Goal: Contribute content: Contribute content

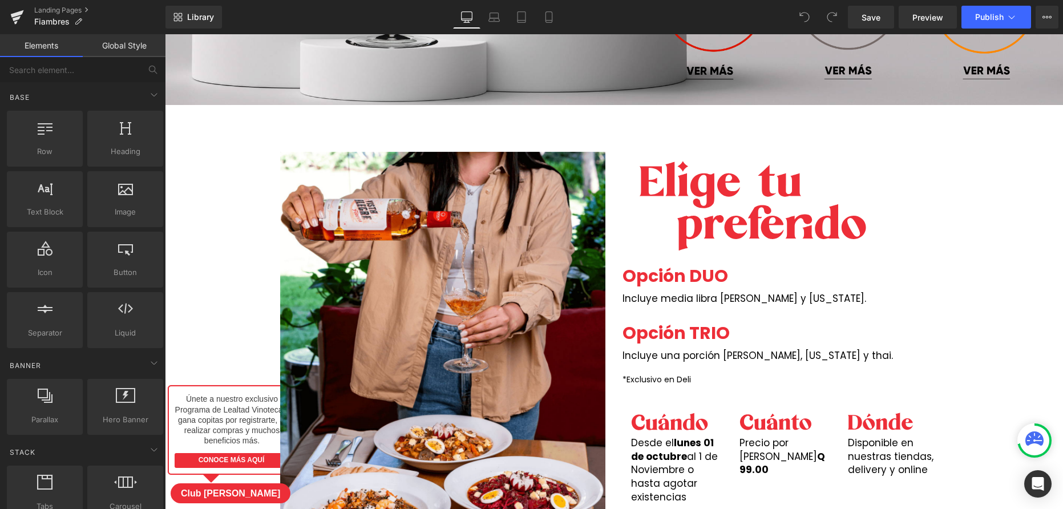
scroll to position [1484, 0]
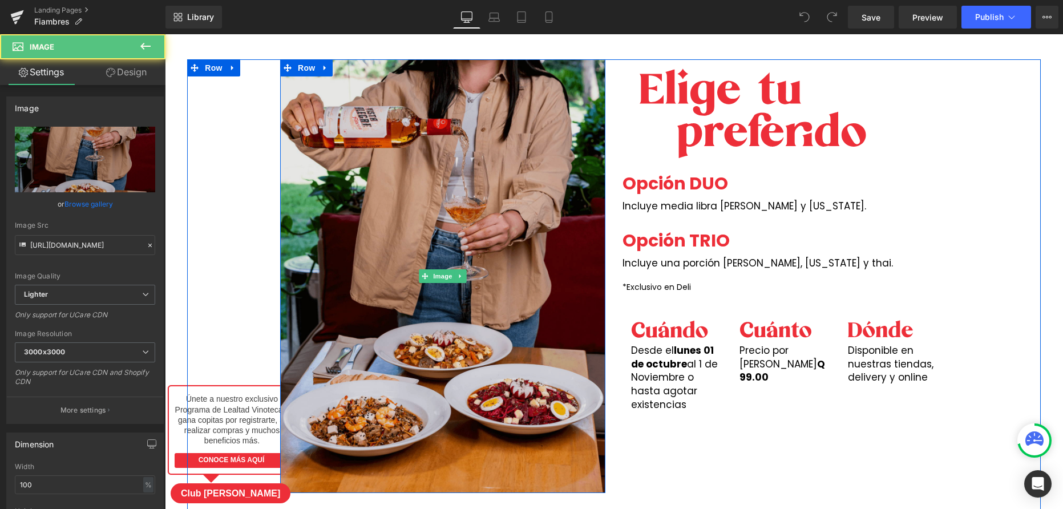
click at [524, 294] on img at bounding box center [442, 276] width 325 height 434
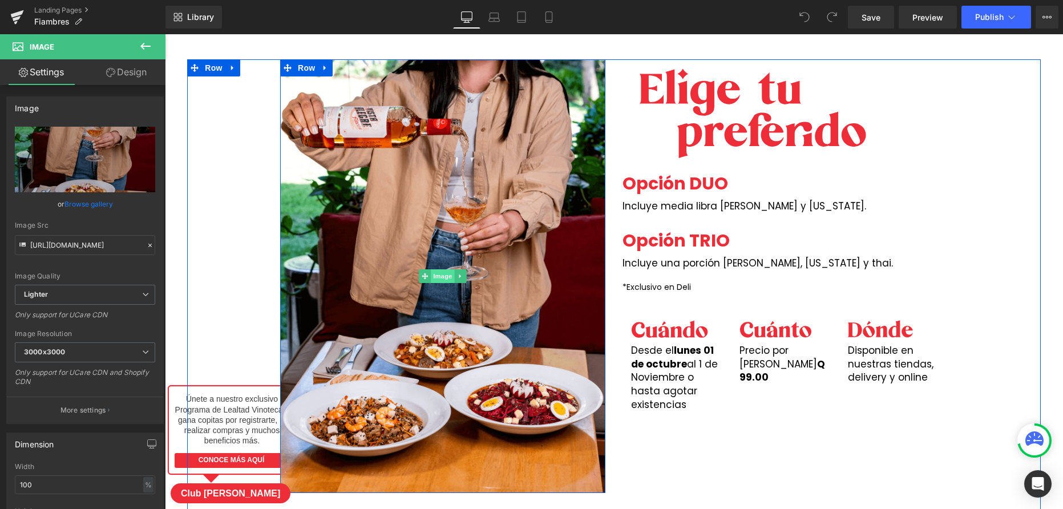
click at [444, 276] on span "Image" at bounding box center [443, 276] width 24 height 14
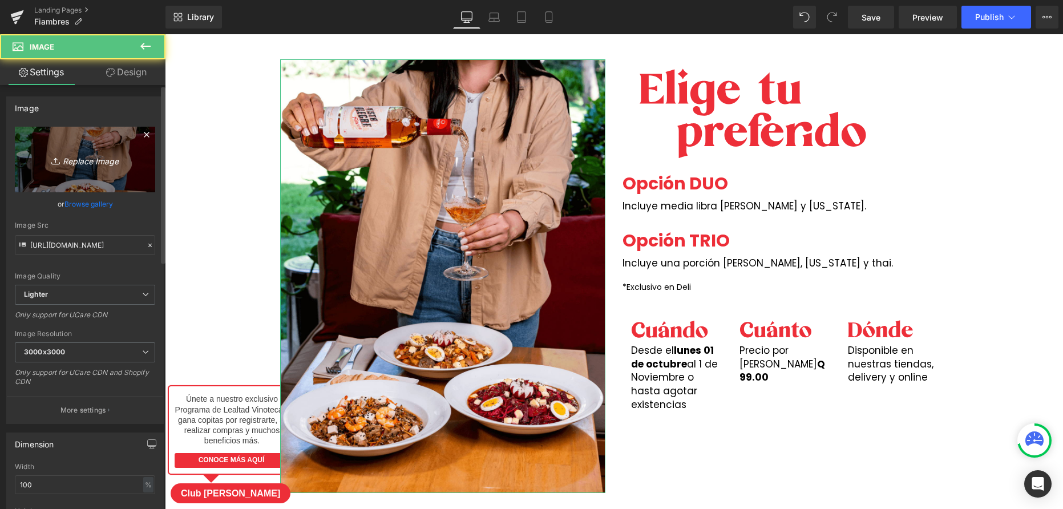
click at [78, 161] on icon "Replace Image" at bounding box center [84, 159] width 91 height 14
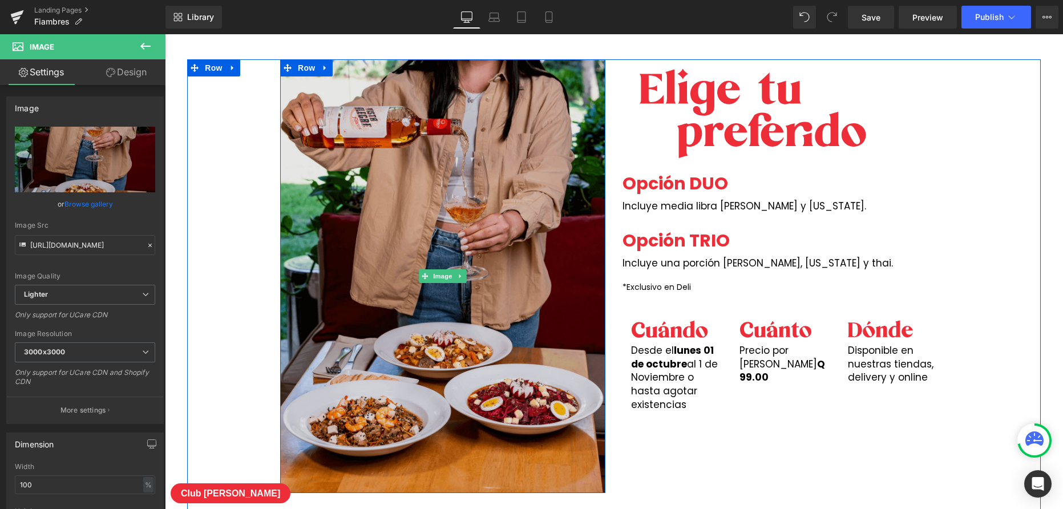
drag, startPoint x: 510, startPoint y: 268, endPoint x: 490, endPoint y: 276, distance: 22.0
click at [510, 268] on img at bounding box center [442, 276] width 325 height 434
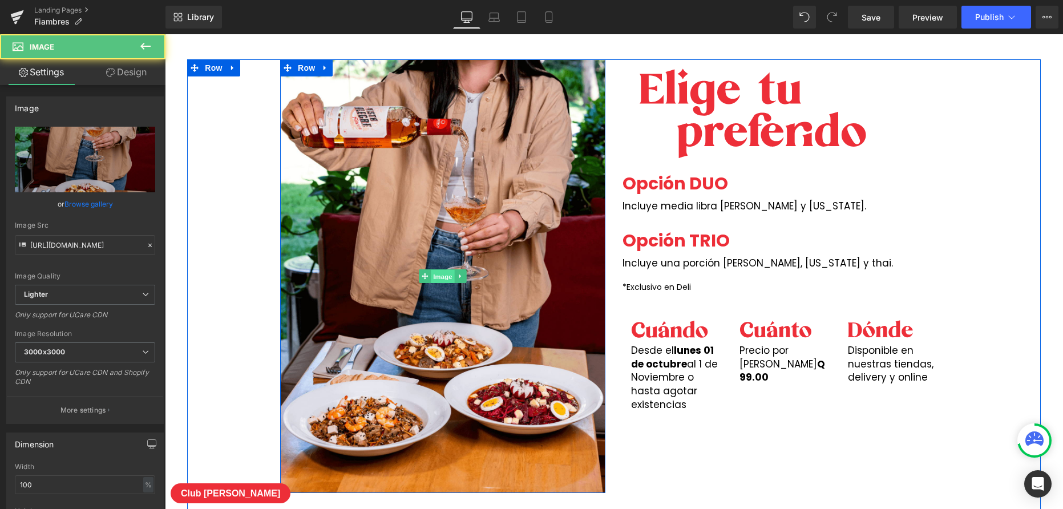
click at [446, 276] on span "Image" at bounding box center [443, 276] width 24 height 14
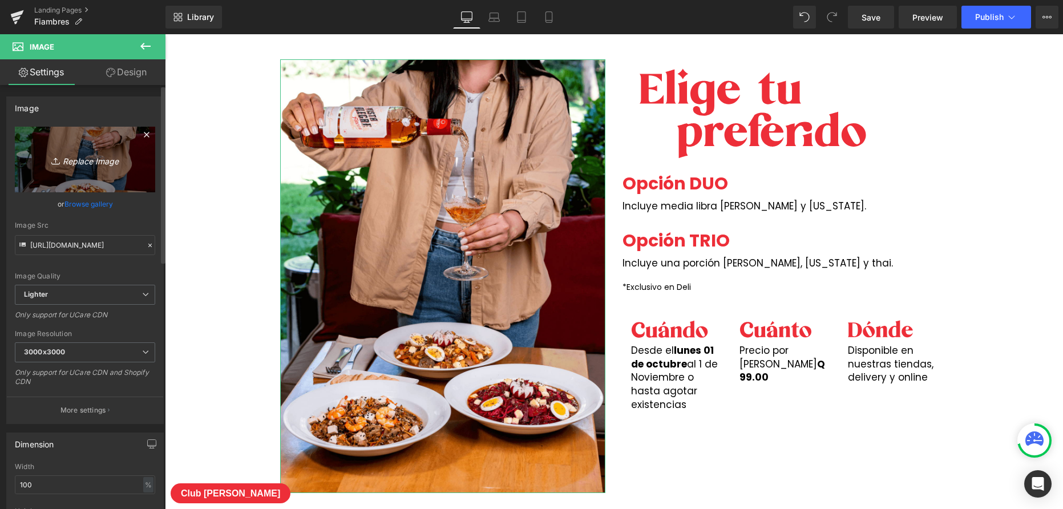
click at [100, 158] on icon "Replace Image" at bounding box center [84, 159] width 91 height 14
type input "C:\fakepath\fiambres.jpeg"
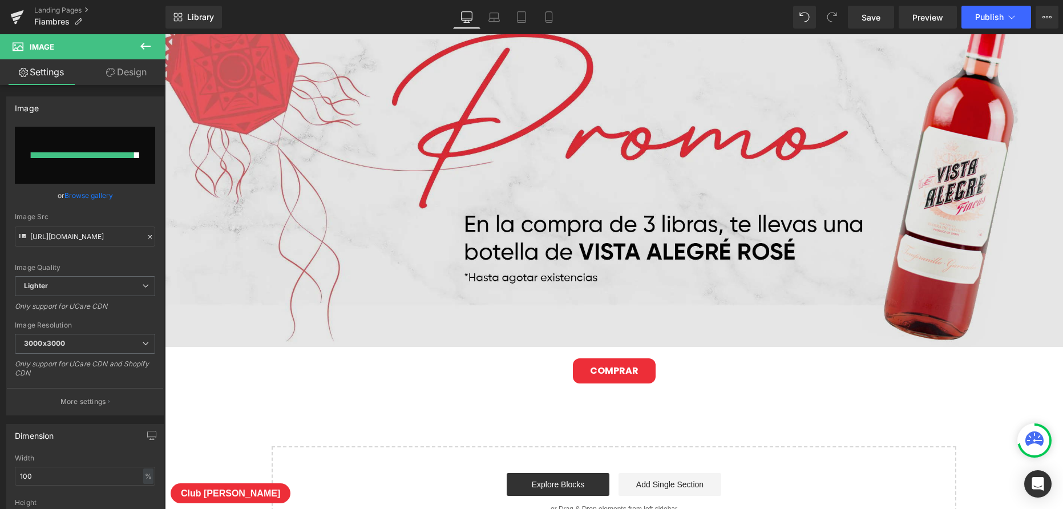
scroll to position [2108, 0]
click at [763, 172] on img at bounding box center [614, 158] width 898 height 377
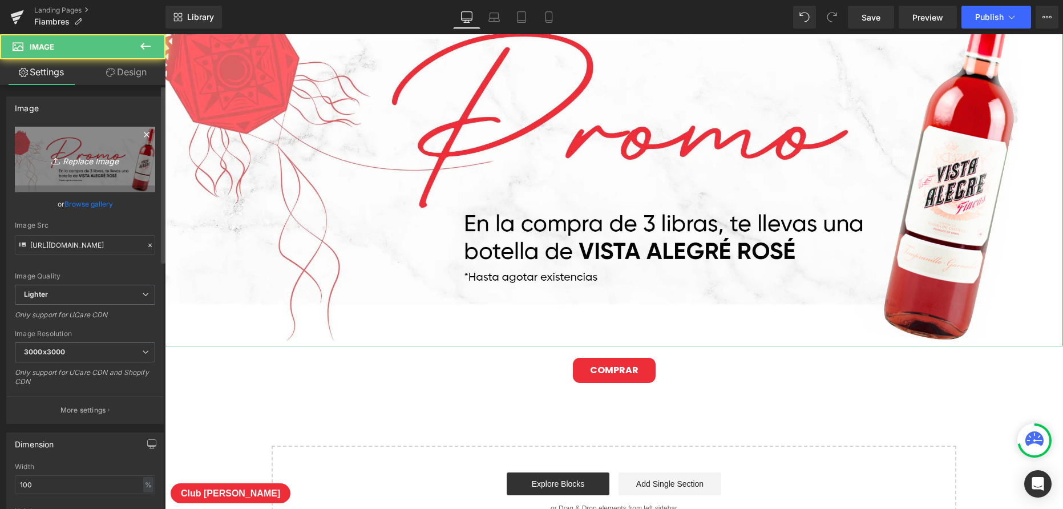
click at [121, 163] on icon "Replace Image" at bounding box center [84, 159] width 91 height 14
type input "C:\fakepath\luzonrosado-desktop (1).png"
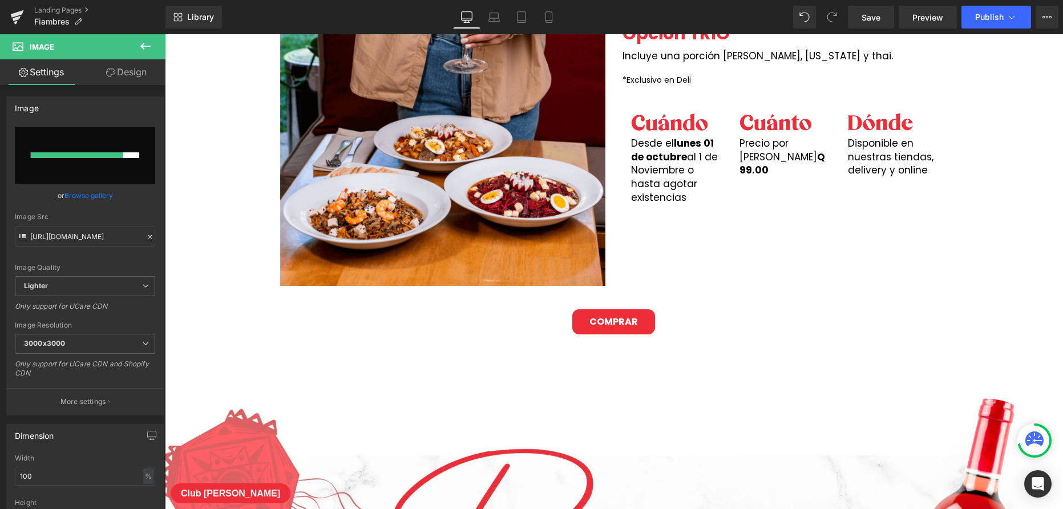
scroll to position [1881, 0]
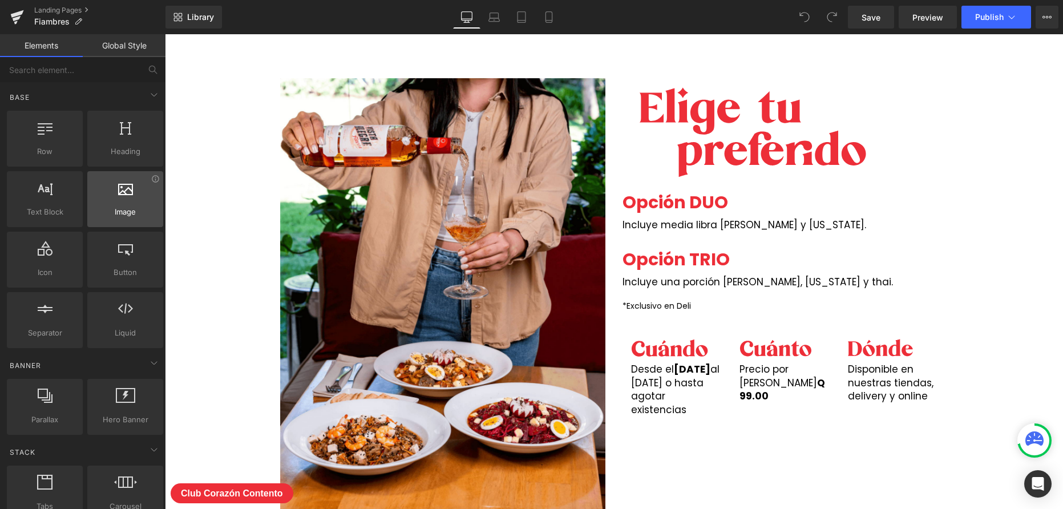
scroll to position [1498, 0]
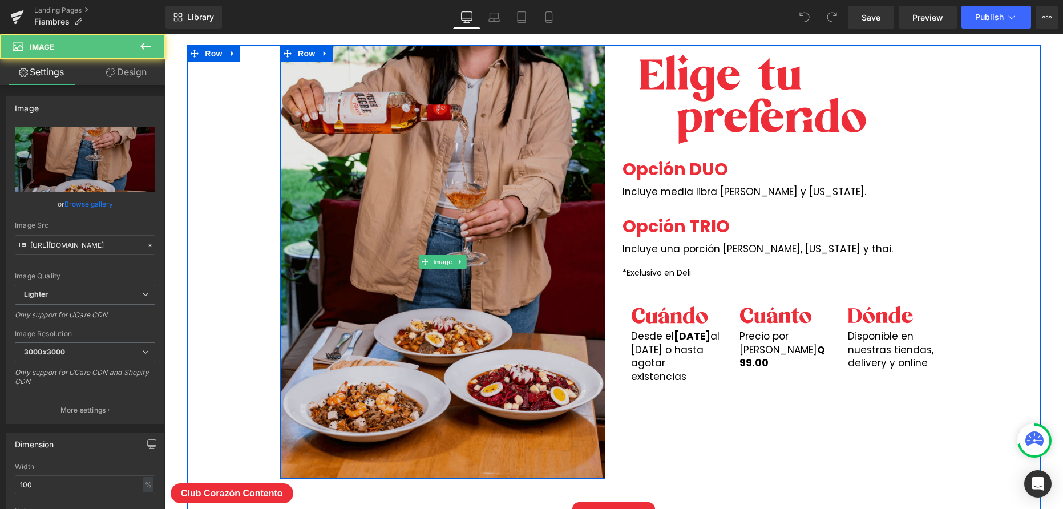
click at [441, 289] on img at bounding box center [442, 262] width 325 height 434
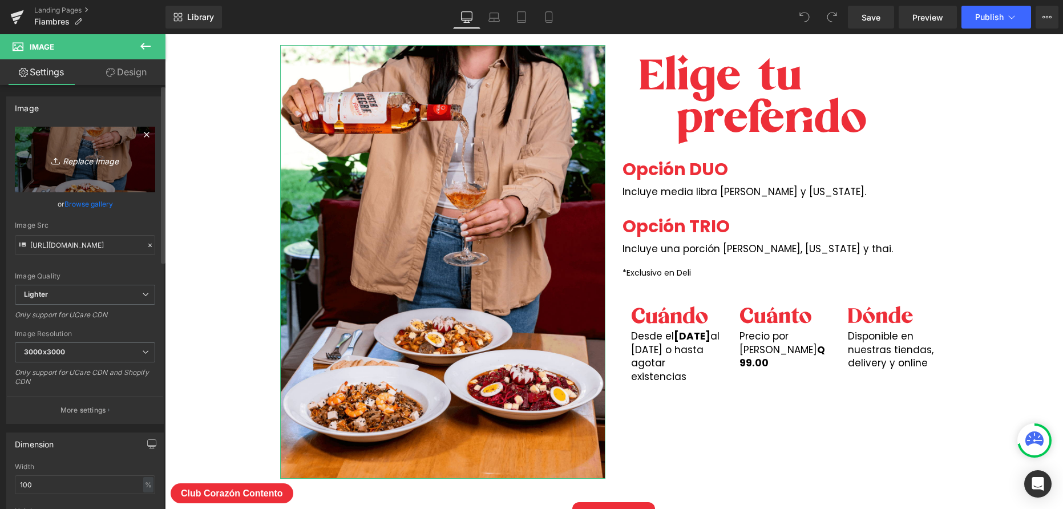
click at [80, 161] on icon "Replace Image" at bounding box center [84, 159] width 91 height 14
type input "C:\fakepath\fiambres.jpeg"
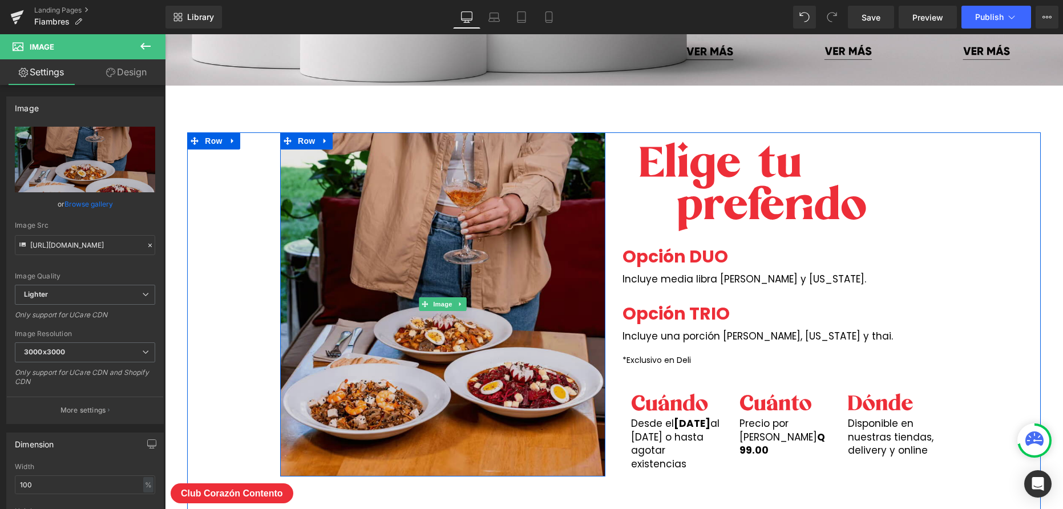
scroll to position [1412, 0]
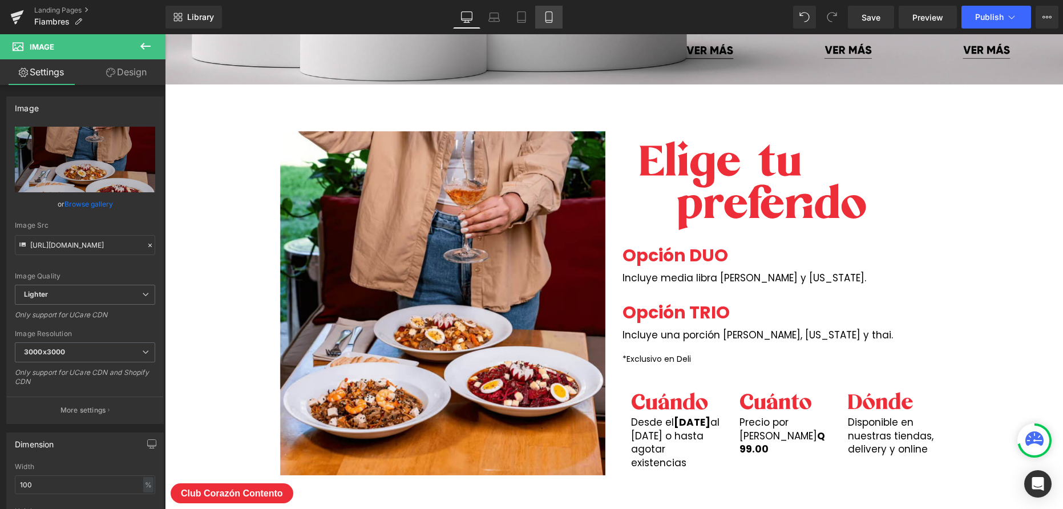
click at [542, 18] on link "Mobile" at bounding box center [548, 17] width 27 height 23
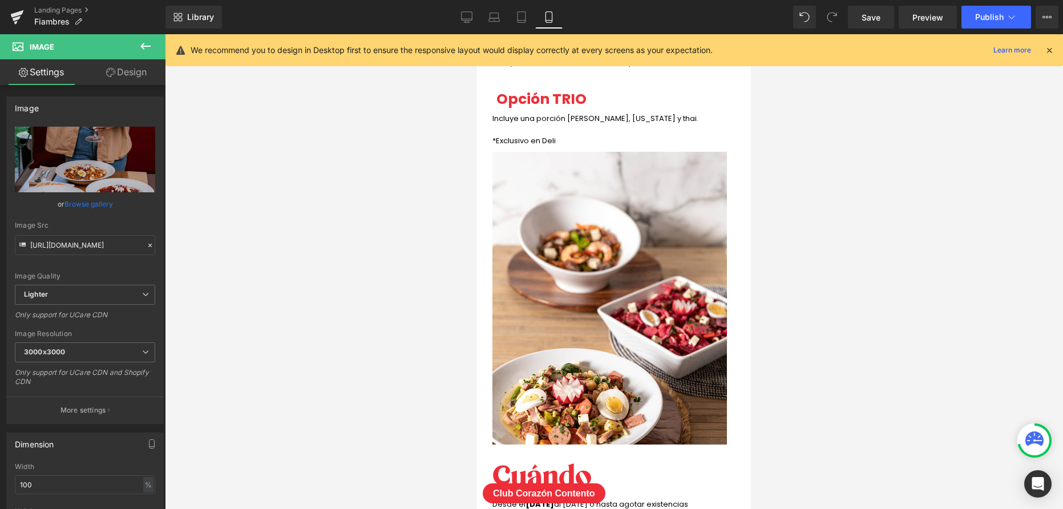
scroll to position [1603, 0]
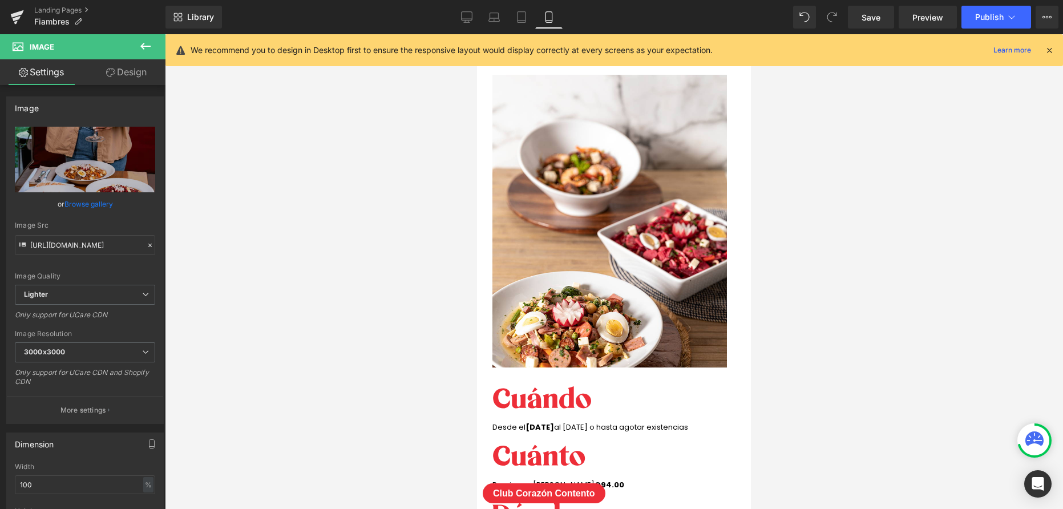
click at [646, 243] on img at bounding box center [609, 221] width 235 height 293
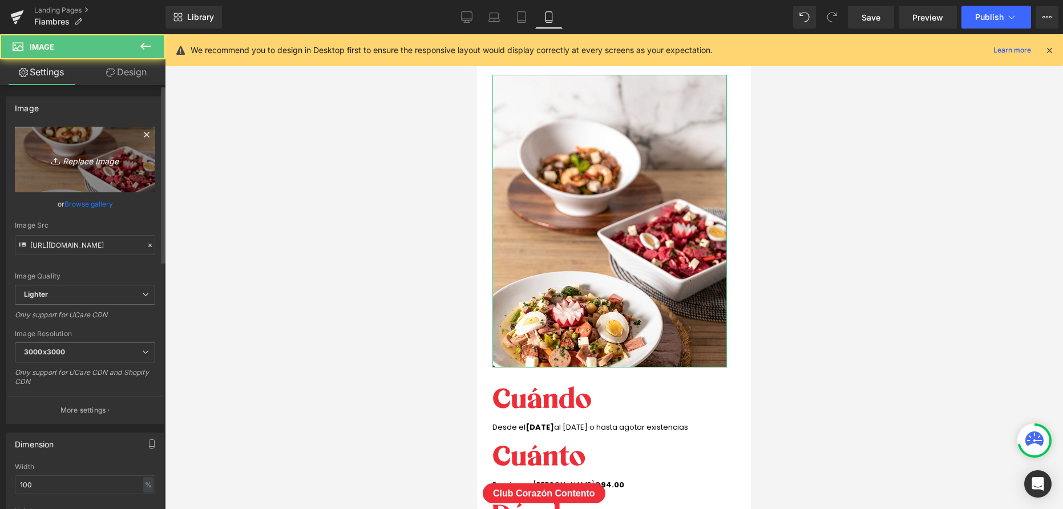
click at [96, 162] on icon "Replace Image" at bounding box center [84, 159] width 91 height 14
type input "C:\fakepath\fiambres.jpeg"
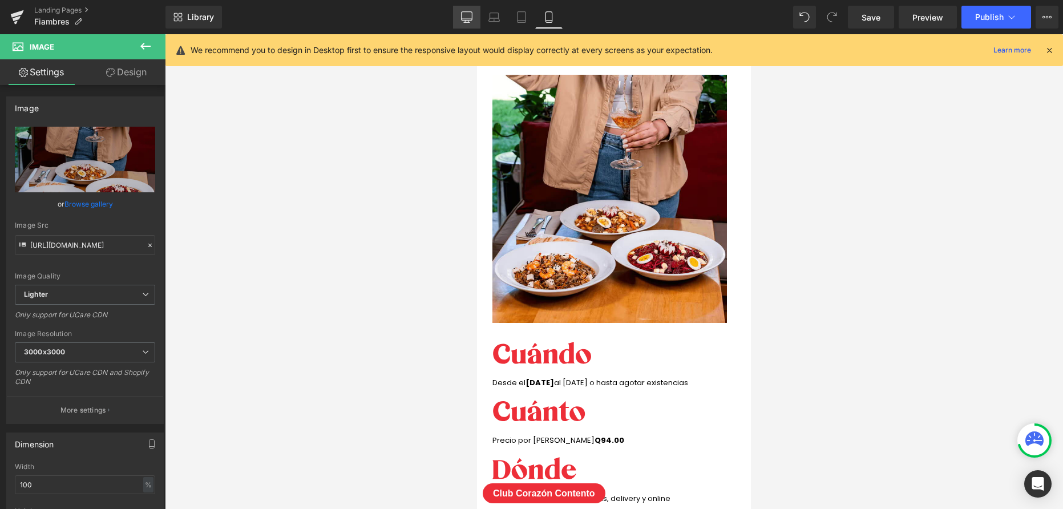
click at [470, 17] on icon at bounding box center [466, 16] width 11 height 11
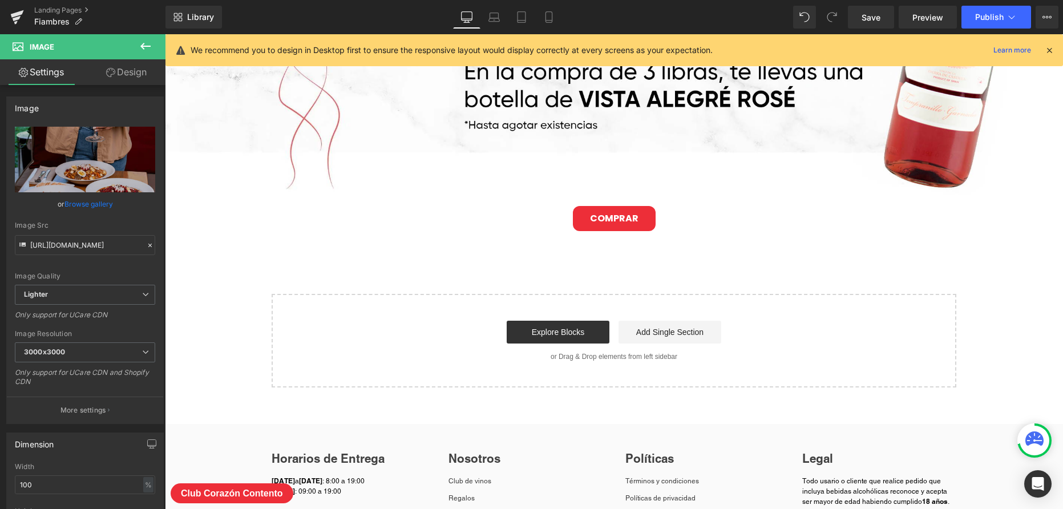
scroll to position [2112, 0]
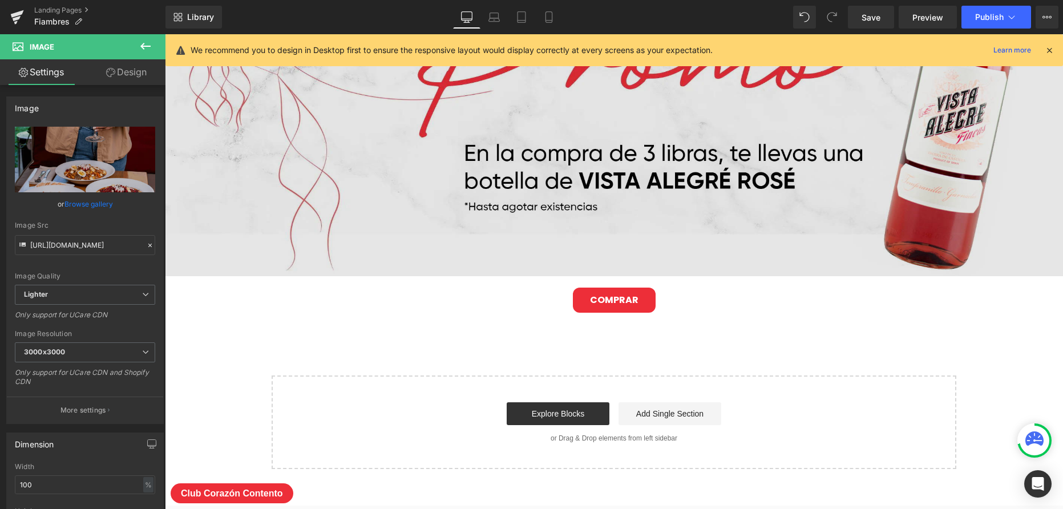
click at [648, 178] on img at bounding box center [614, 88] width 898 height 377
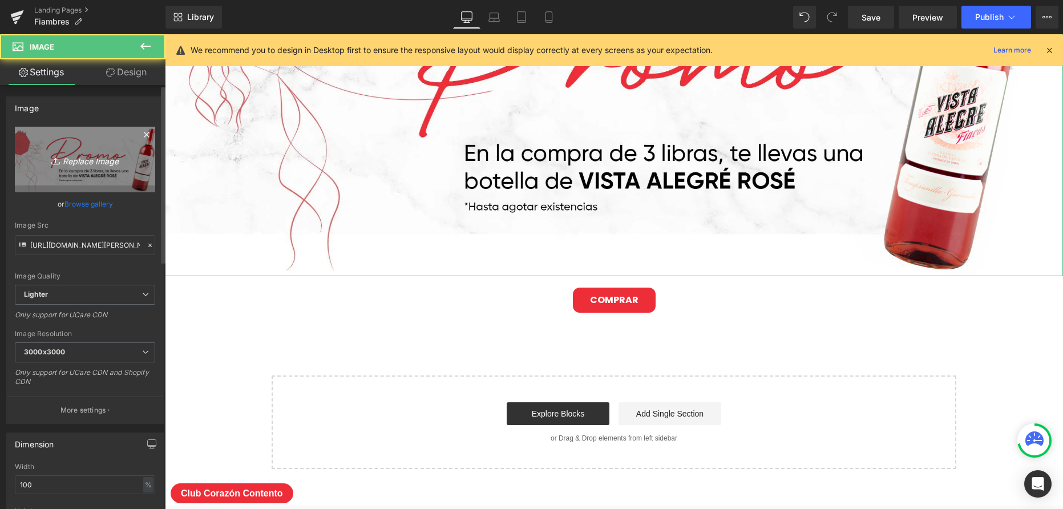
click at [107, 165] on icon "Replace Image" at bounding box center [84, 159] width 91 height 14
type input "C:\fakepath\luzonrosado-desktop (1).png"
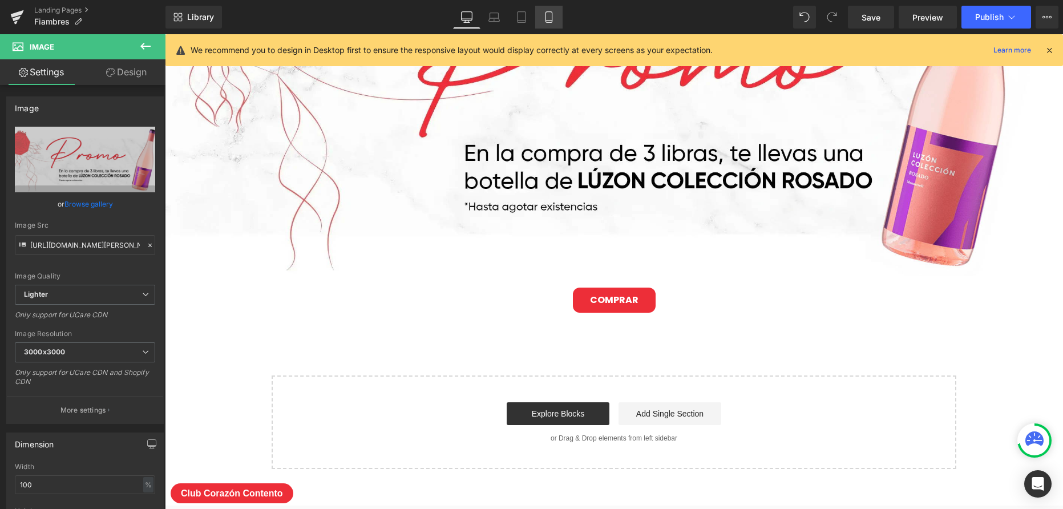
click at [546, 17] on icon at bounding box center [548, 16] width 11 height 11
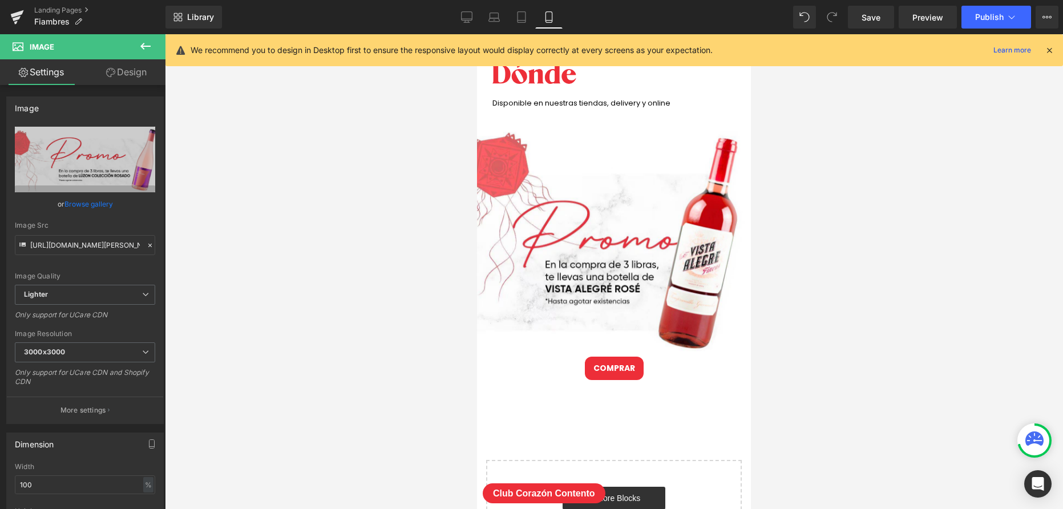
scroll to position [1999, 0]
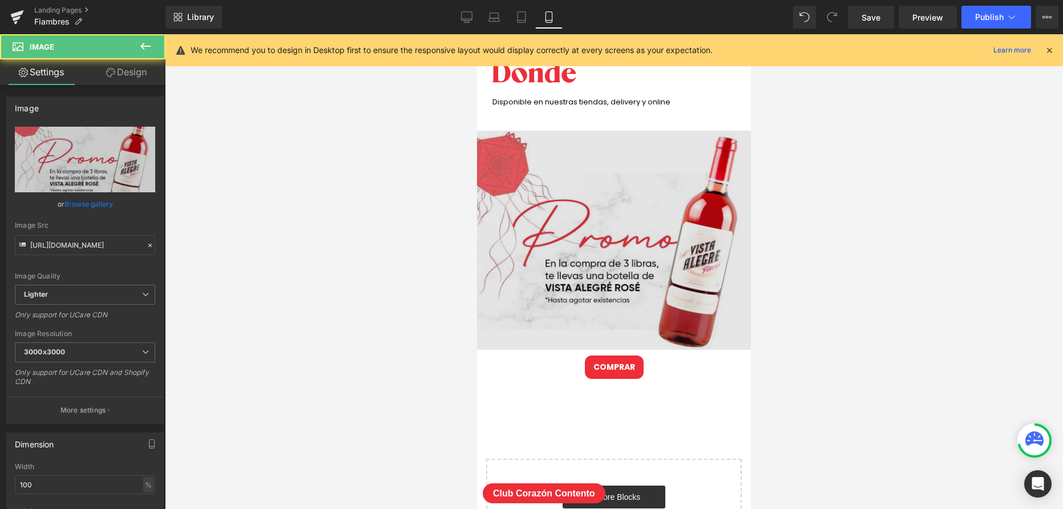
click at [597, 236] on div "Image" at bounding box center [614, 240] width 274 height 219
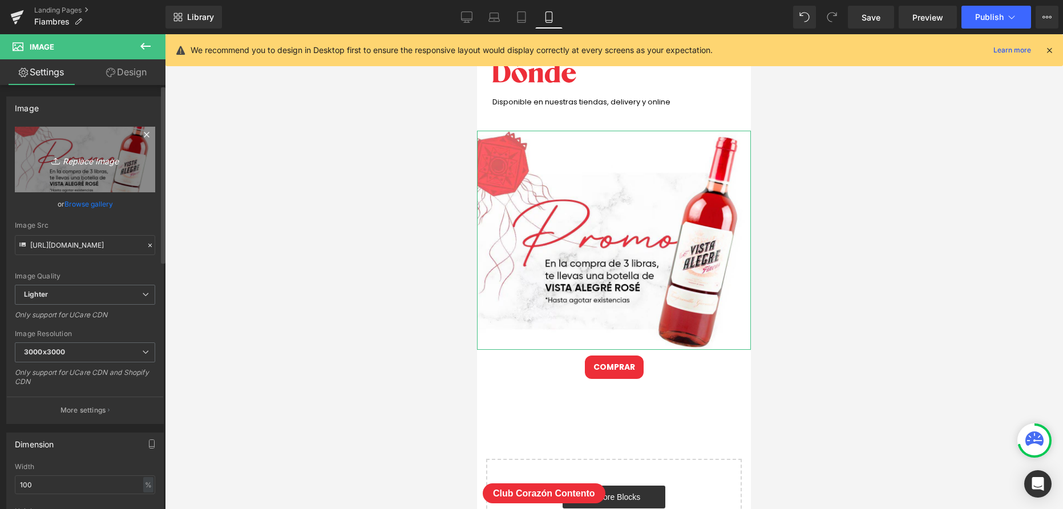
click at [119, 167] on link "Replace Image" at bounding box center [85, 160] width 140 height 66
type input "C:\fakepath\luzonrosado-mobile (1).png"
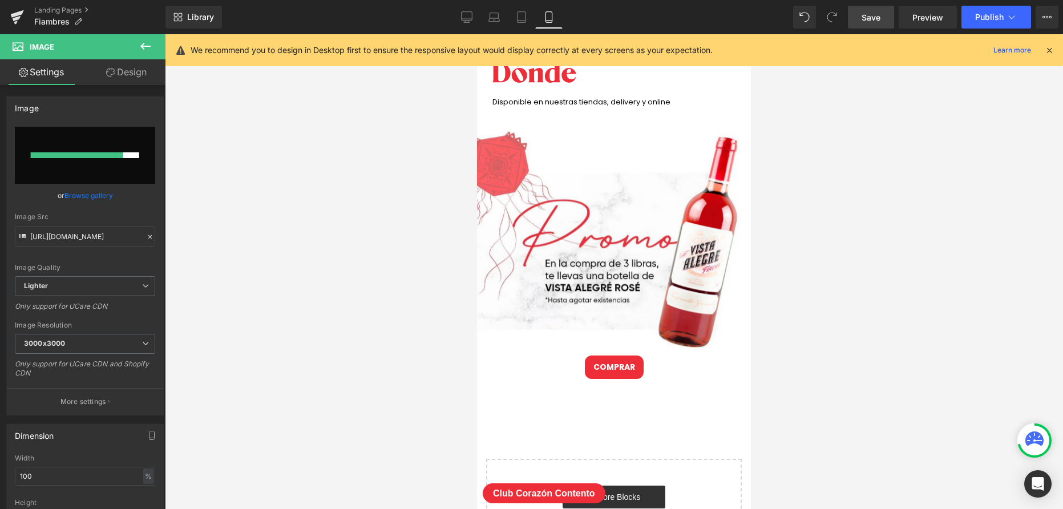
click at [868, 27] on div "Library Mobile Desktop Laptop Tablet Mobile Save Preview Publish Scheduled View…" at bounding box center [614, 17] width 898 height 34
click at [870, 24] on link "Save" at bounding box center [871, 17] width 46 height 23
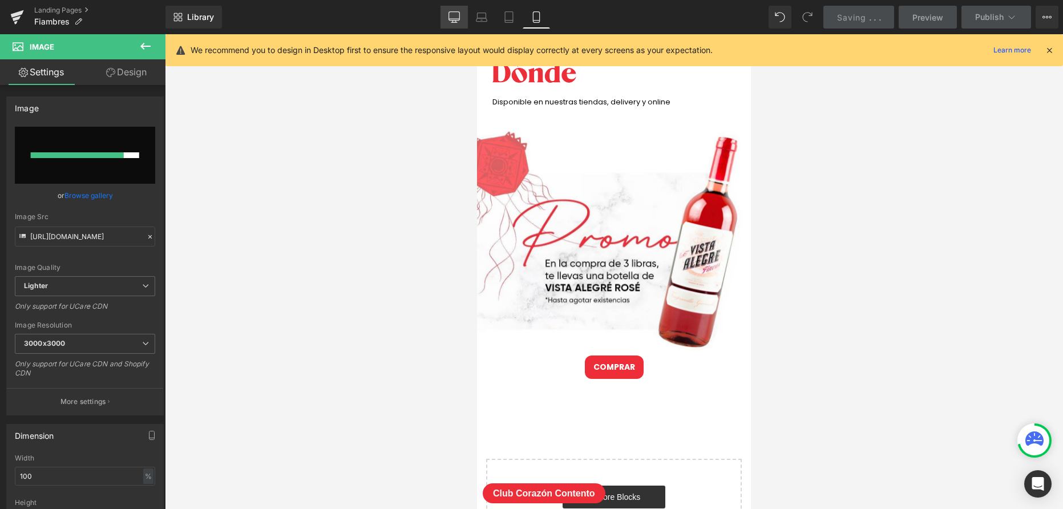
click at [451, 18] on icon at bounding box center [454, 16] width 11 height 11
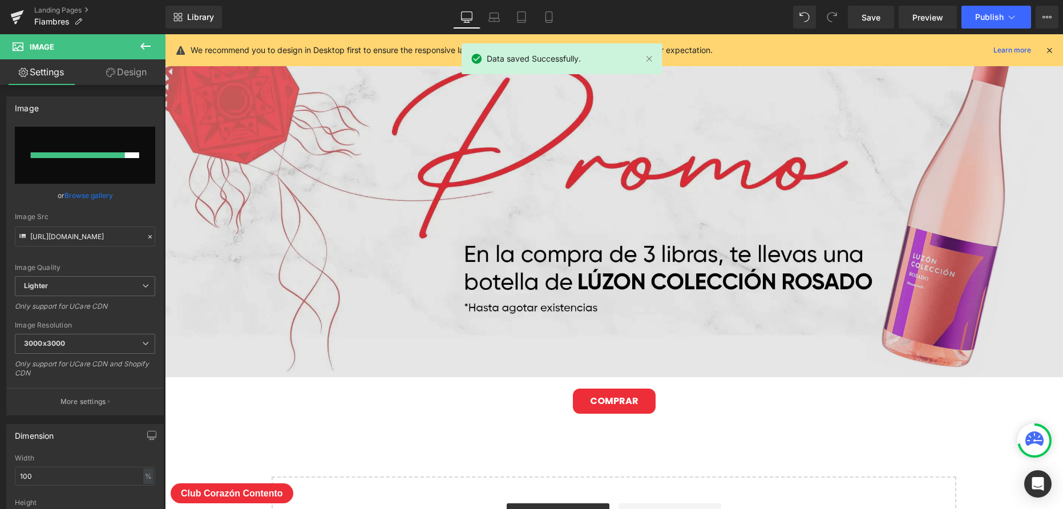
scroll to position [1968, 0]
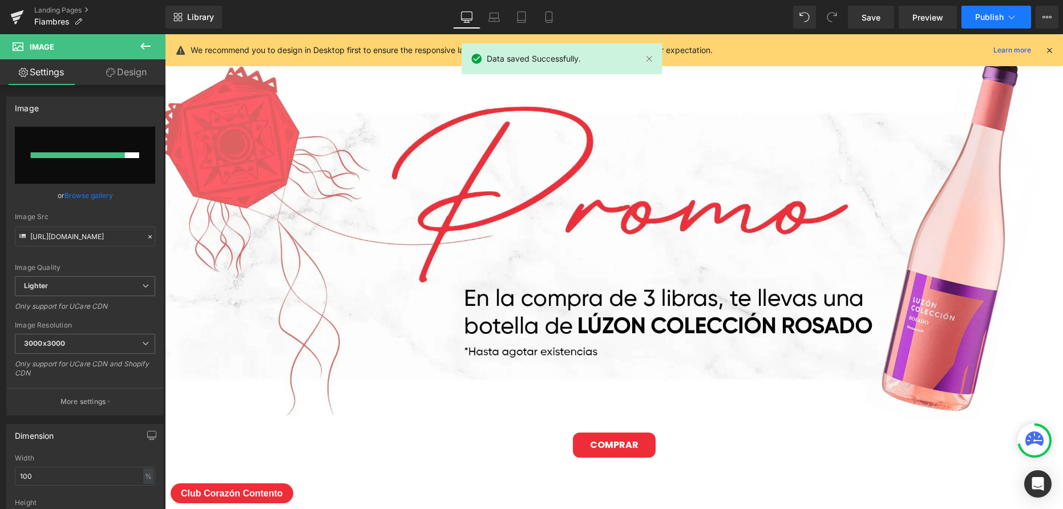
click at [995, 20] on span "Publish" at bounding box center [989, 17] width 29 height 9
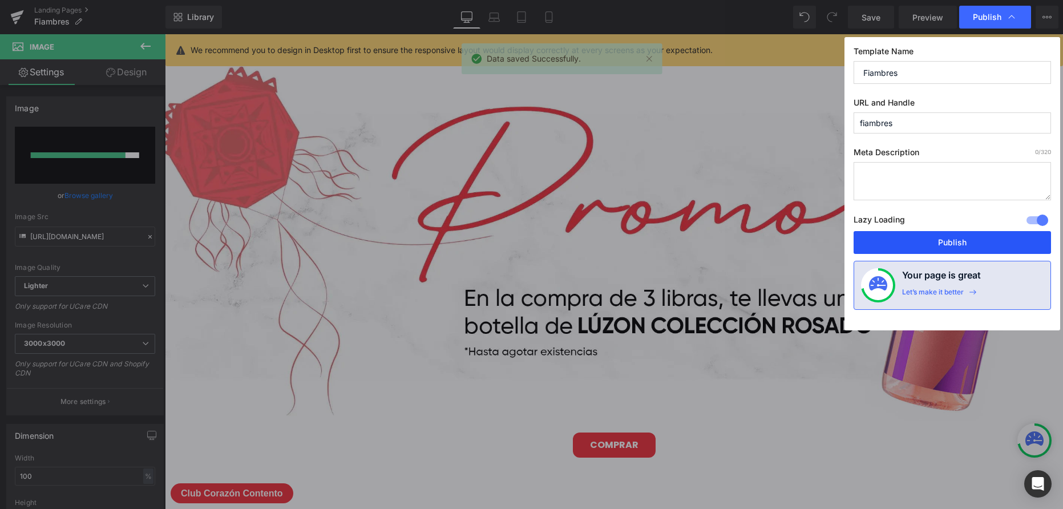
click at [905, 240] on button "Publish" at bounding box center [952, 242] width 197 height 23
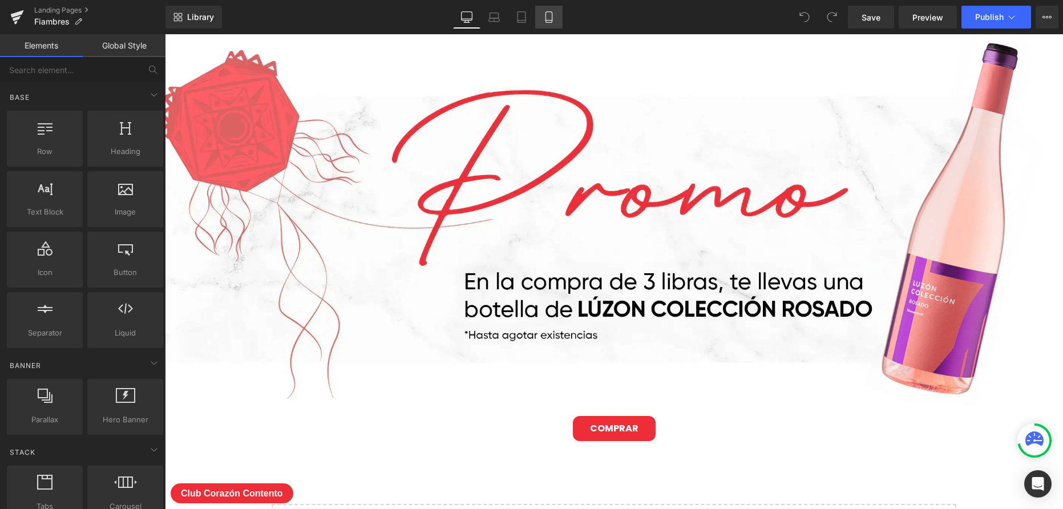
click at [552, 21] on icon at bounding box center [548, 16] width 11 height 11
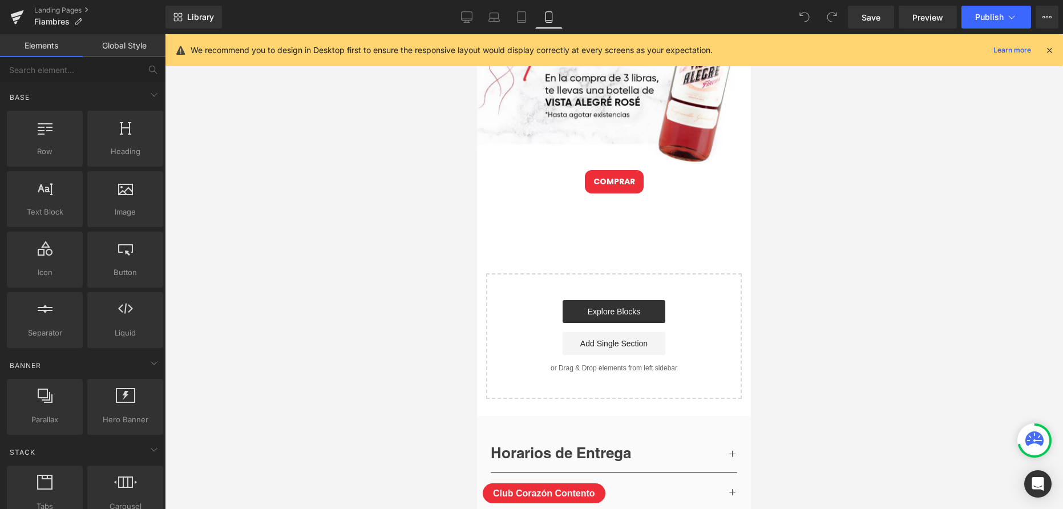
scroll to position [2178, 0]
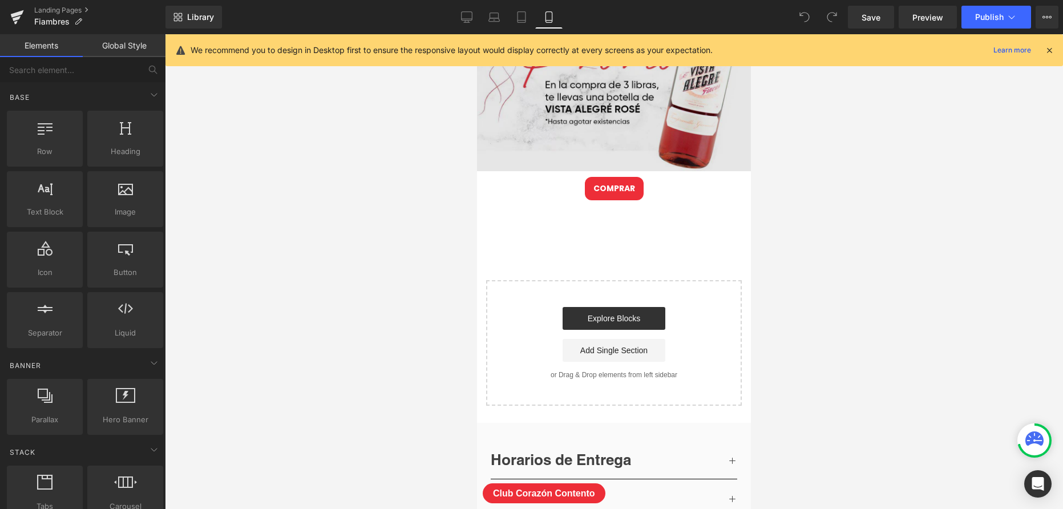
click at [644, 121] on img at bounding box center [614, 61] width 274 height 219
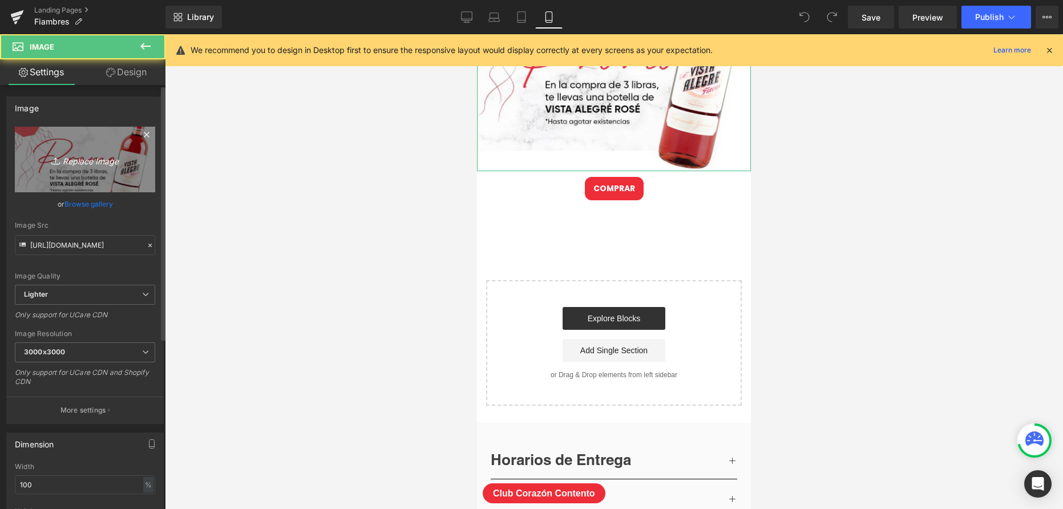
click at [109, 167] on link "Replace Image" at bounding box center [85, 160] width 140 height 66
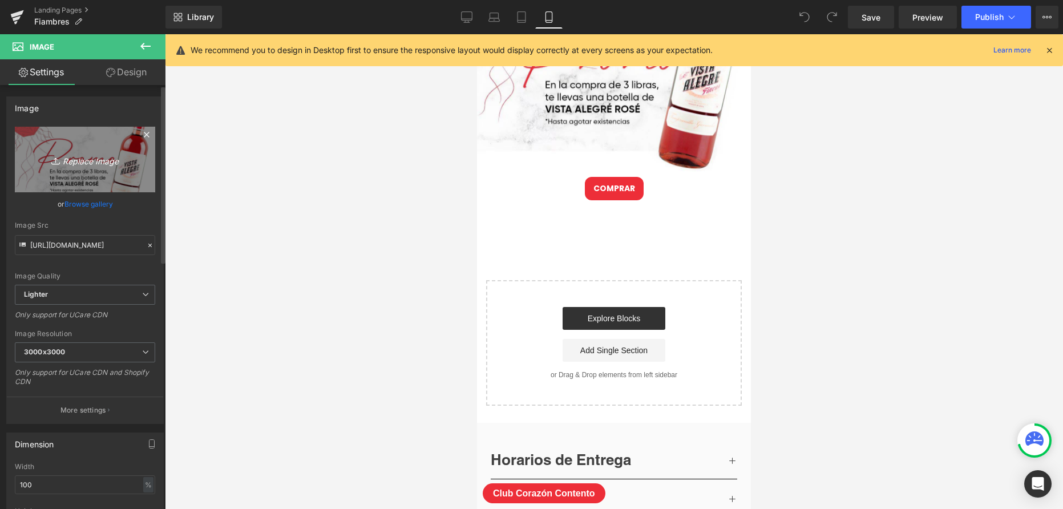
type input "C:\fakepath\luzonrosado-mobile (1).png"
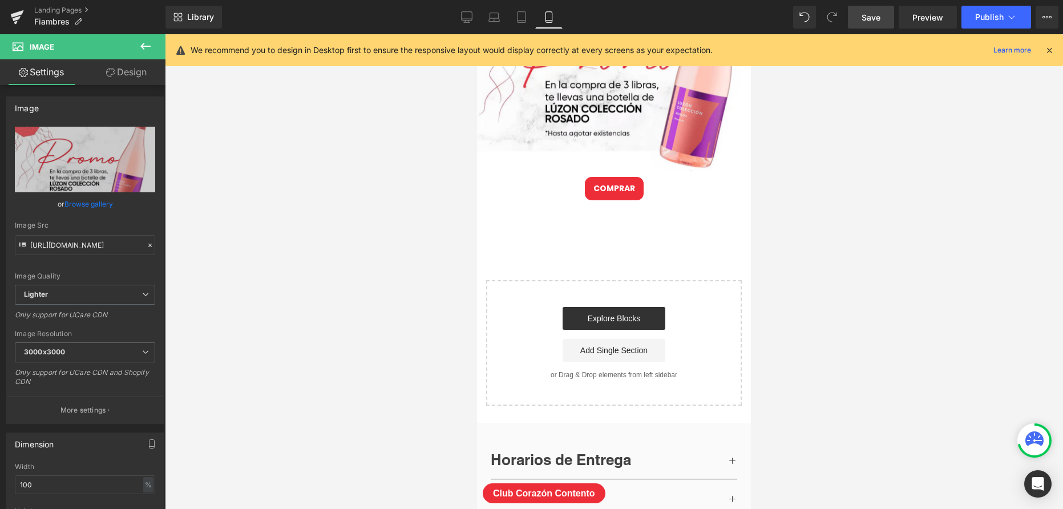
click at [863, 15] on span "Save" at bounding box center [871, 17] width 19 height 12
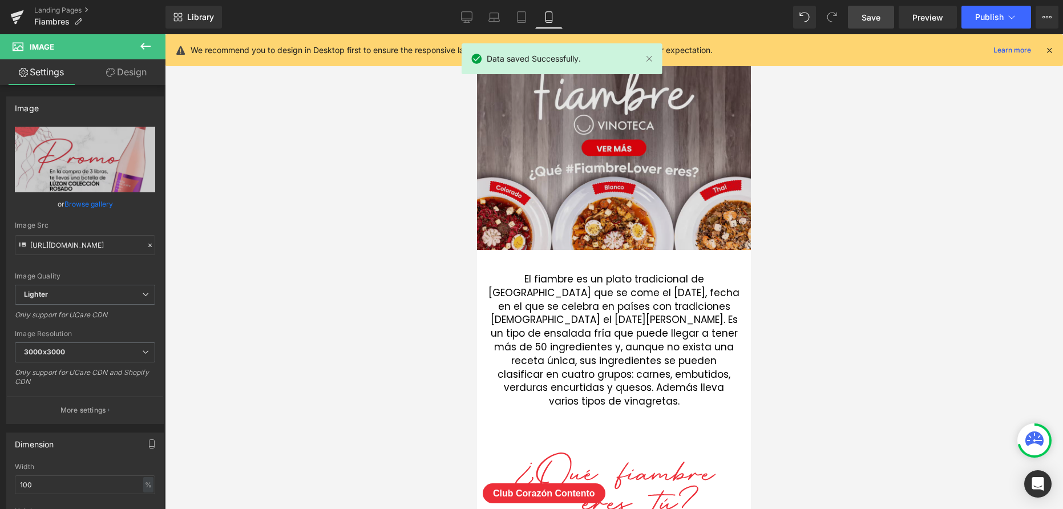
scroll to position [0, 0]
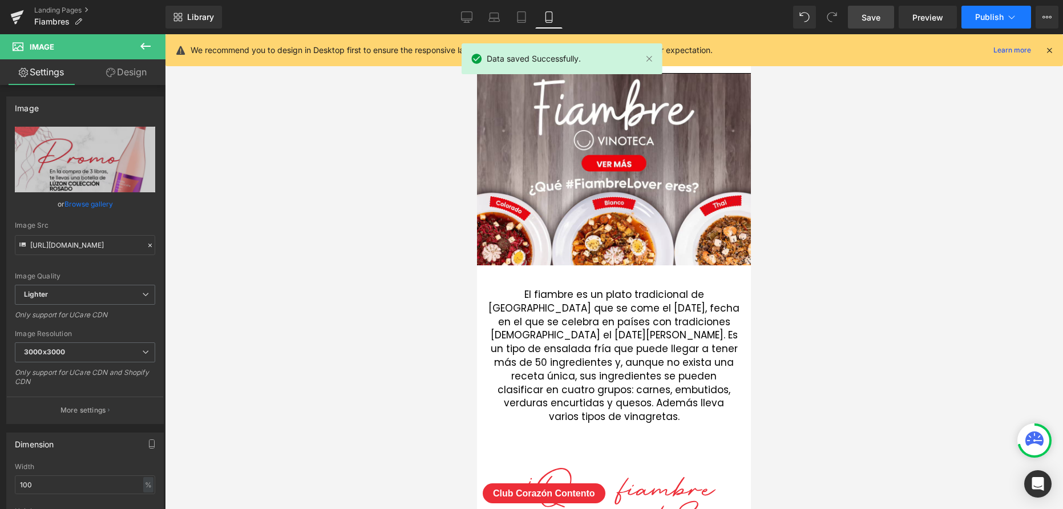
click at [997, 20] on span "Publish" at bounding box center [989, 17] width 29 height 9
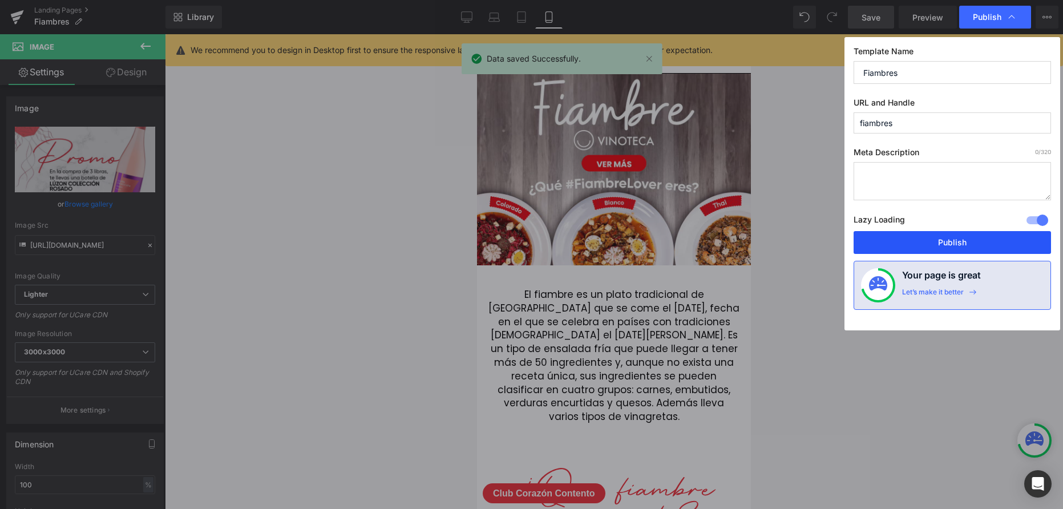
click at [939, 232] on button "Publish" at bounding box center [952, 242] width 197 height 23
